Goal: Book appointment/travel/reservation

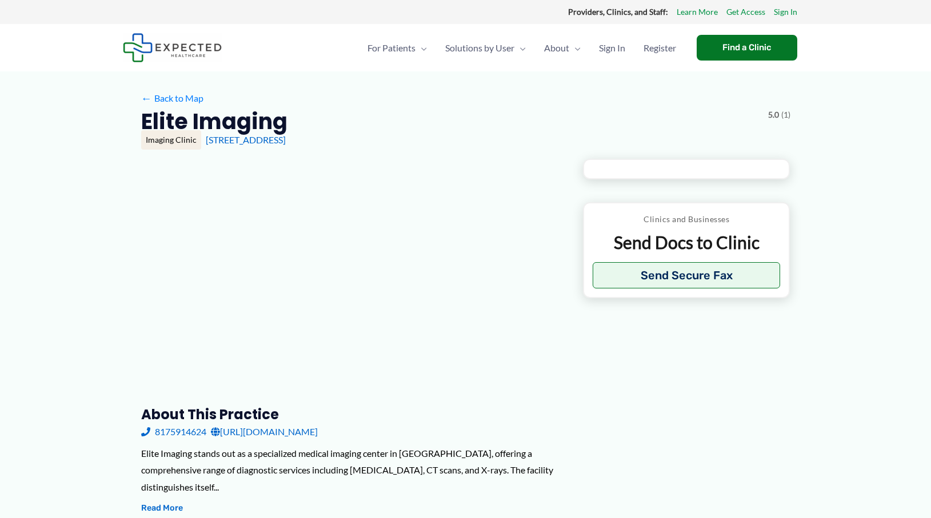
type input "**********"
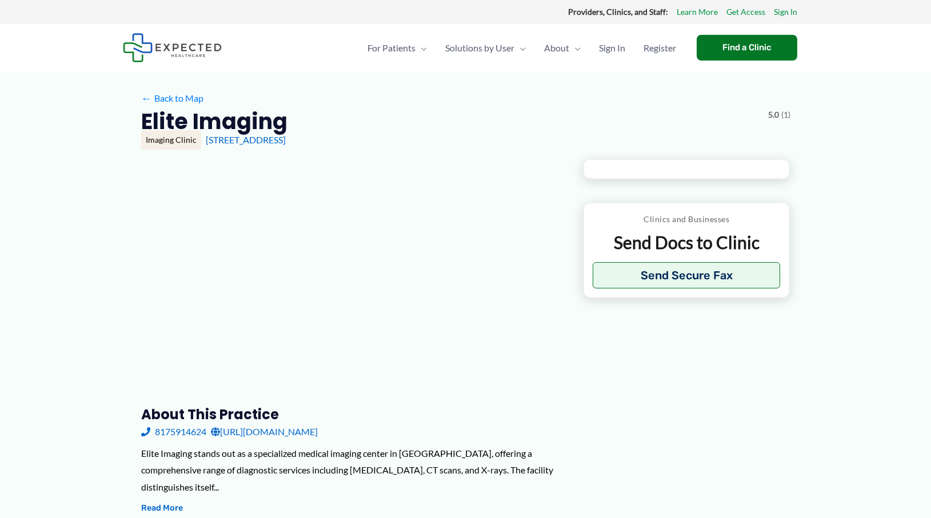
type input "**********"
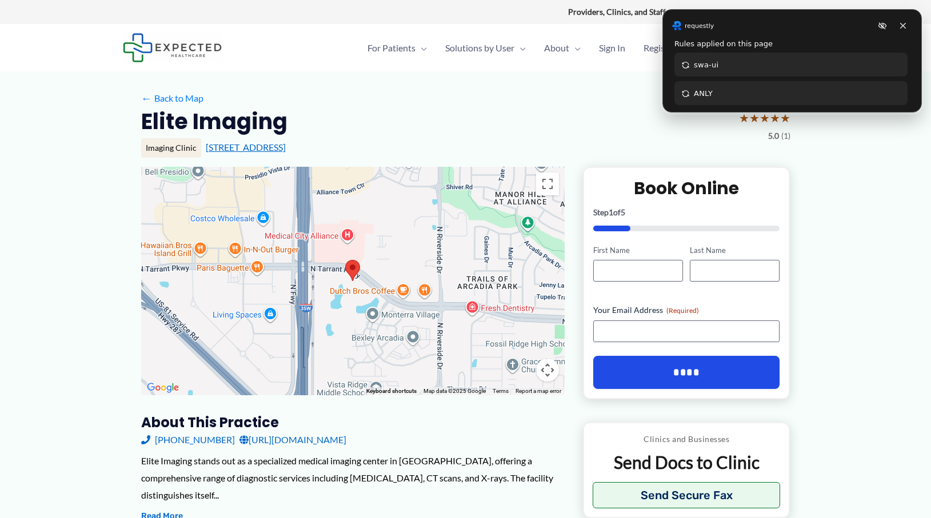
click at [286, 145] on link "[STREET_ADDRESS]" at bounding box center [246, 147] width 80 height 11
